Goal: Information Seeking & Learning: Learn about a topic

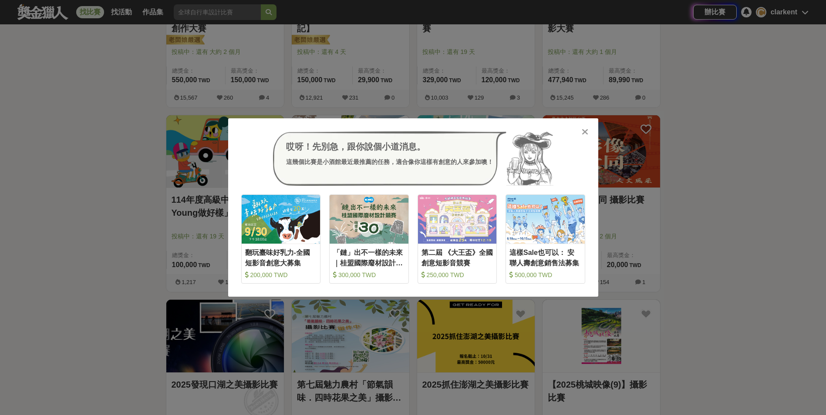
scroll to position [218, 0]
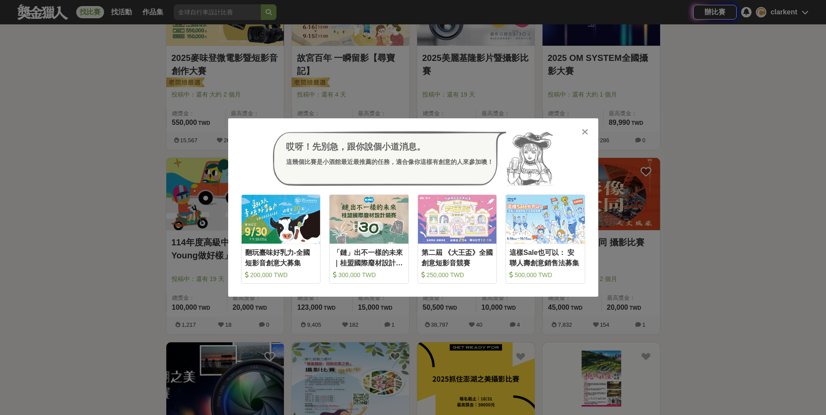
click at [575, 126] on div "哎呀！先別急，跟你說個小道消息。 這幾個比賽是小酒館最近最推薦的任務，適合像你這樣有創意的人來參加噢！ 收藏 翻玩臺味好乳力-全國短影音創意大募集 200,0…" at bounding box center [413, 207] width 370 height 179
click at [586, 130] on icon at bounding box center [584, 132] width 7 height 9
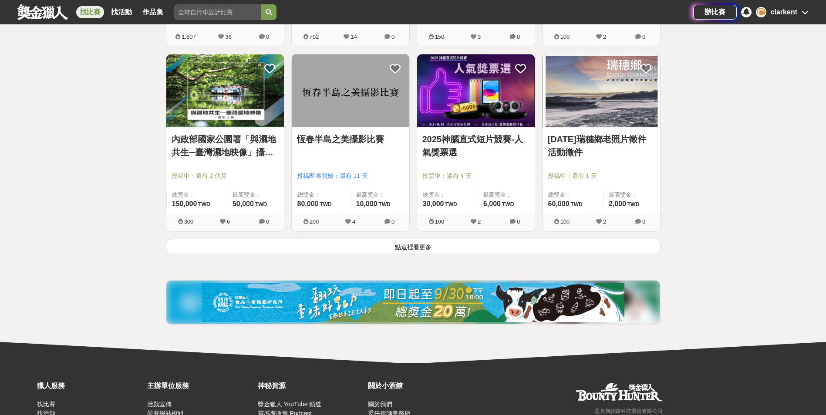
scroll to position [1045, 0]
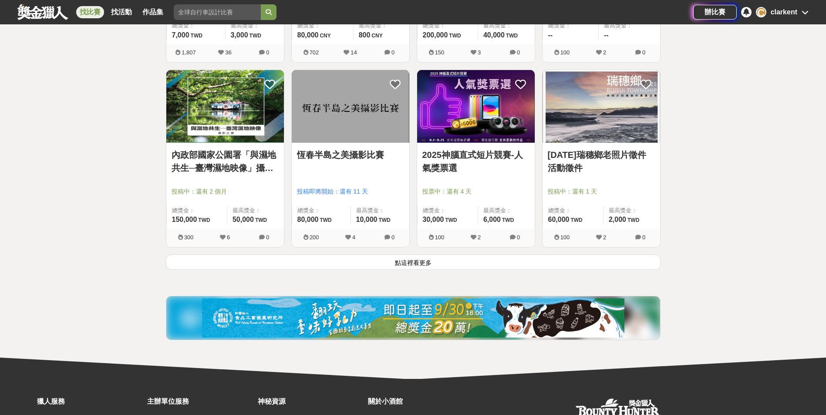
click at [409, 259] on button "點這裡看更多" at bounding box center [413, 262] width 494 height 15
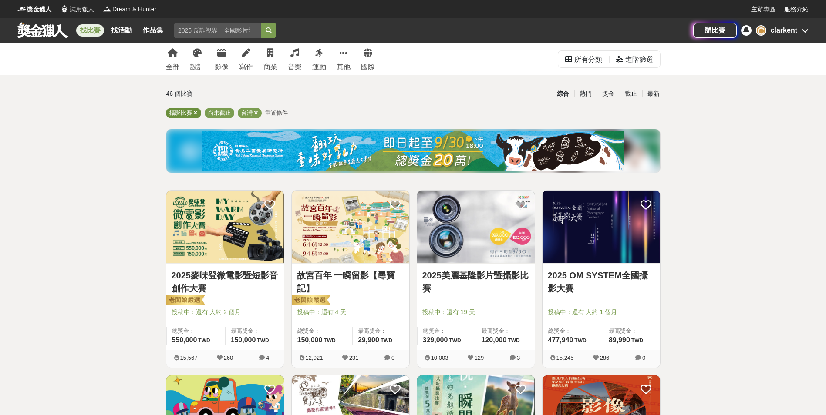
click at [186, 112] on span "攝影比賽" at bounding box center [180, 113] width 23 height 7
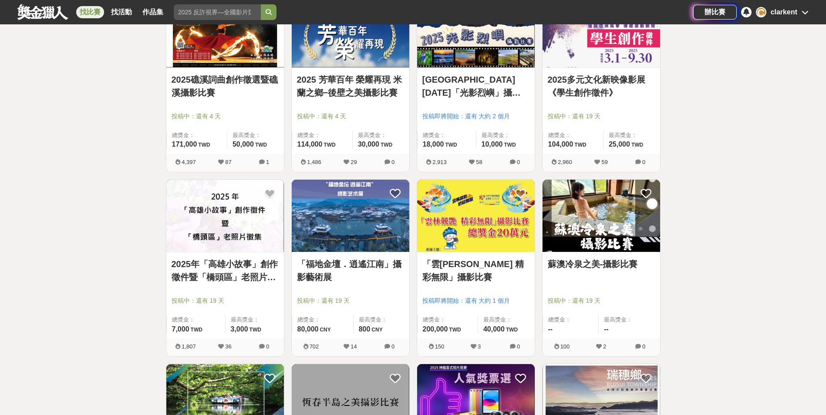
scroll to position [827, 0]
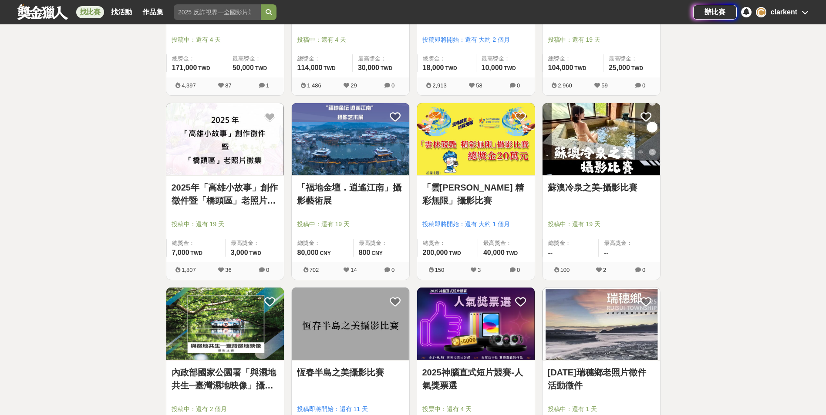
click at [624, 187] on link "蘇澳冷泉之美-攝影比賽" at bounding box center [601, 187] width 107 height 13
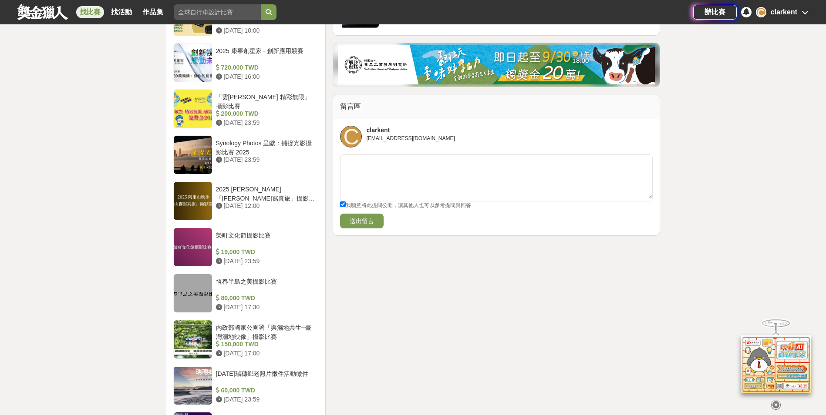
scroll to position [783, 0]
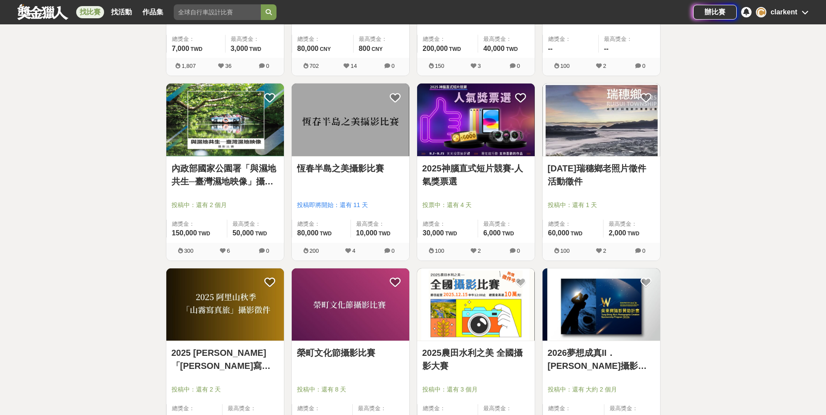
scroll to position [1045, 0]
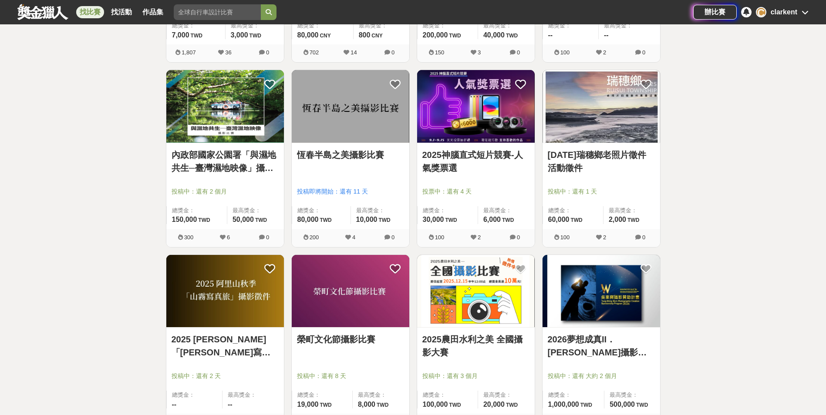
click at [239, 159] on link "內政部國家公園署「與濕地共生─臺灣濕地映像」攝影比賽" at bounding box center [224, 161] width 107 height 26
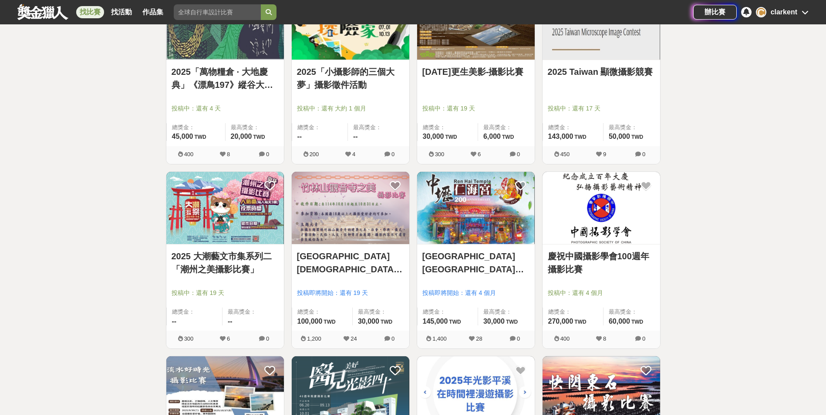
scroll to position [1697, 0]
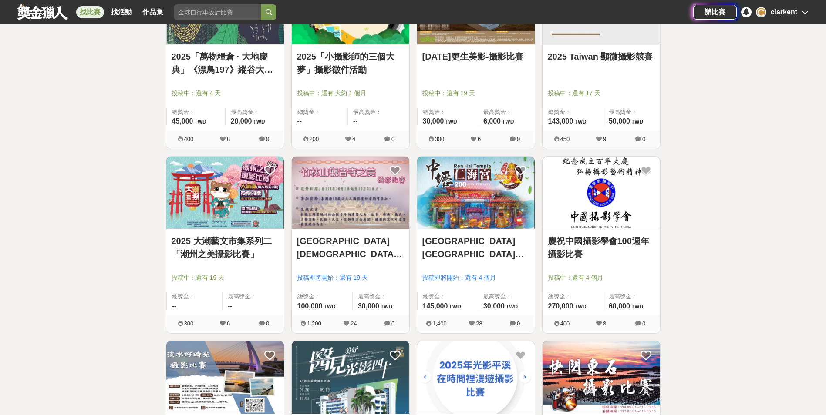
click at [370, 238] on link "竹林山觀音寺之美攝影比賽" at bounding box center [350, 248] width 107 height 26
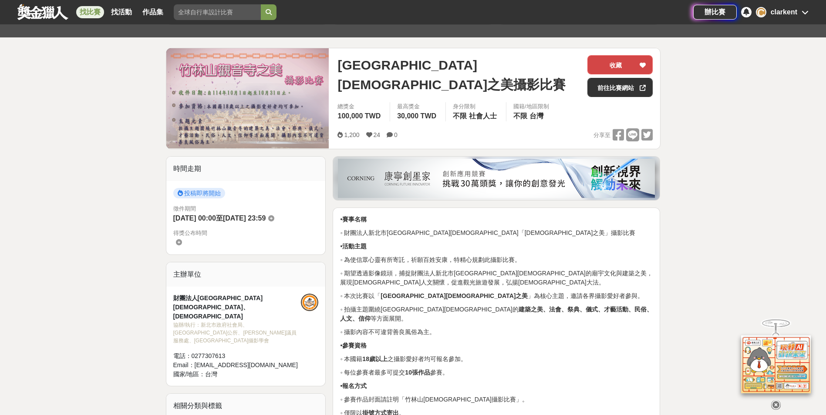
scroll to position [44, 0]
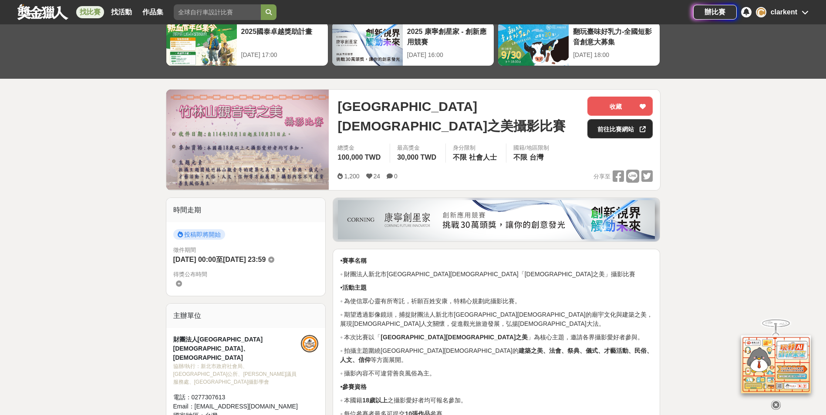
click at [616, 130] on link "前往比賽網站" at bounding box center [619, 128] width 65 height 19
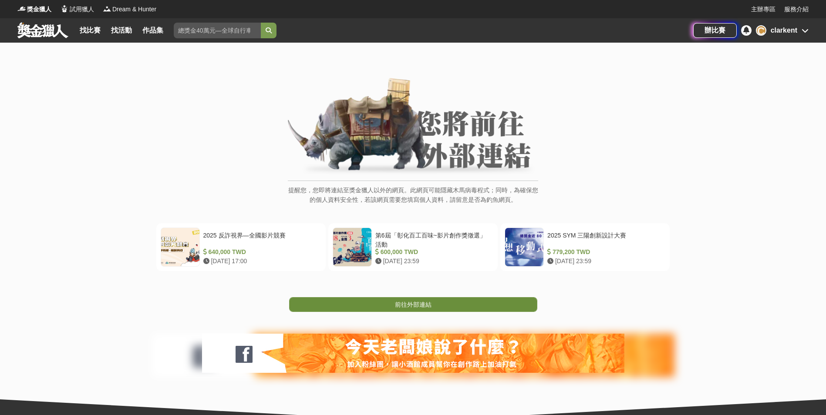
click at [410, 304] on span "前往外部連結" at bounding box center [413, 304] width 37 height 7
